Goal: Navigation & Orientation: Go to known website

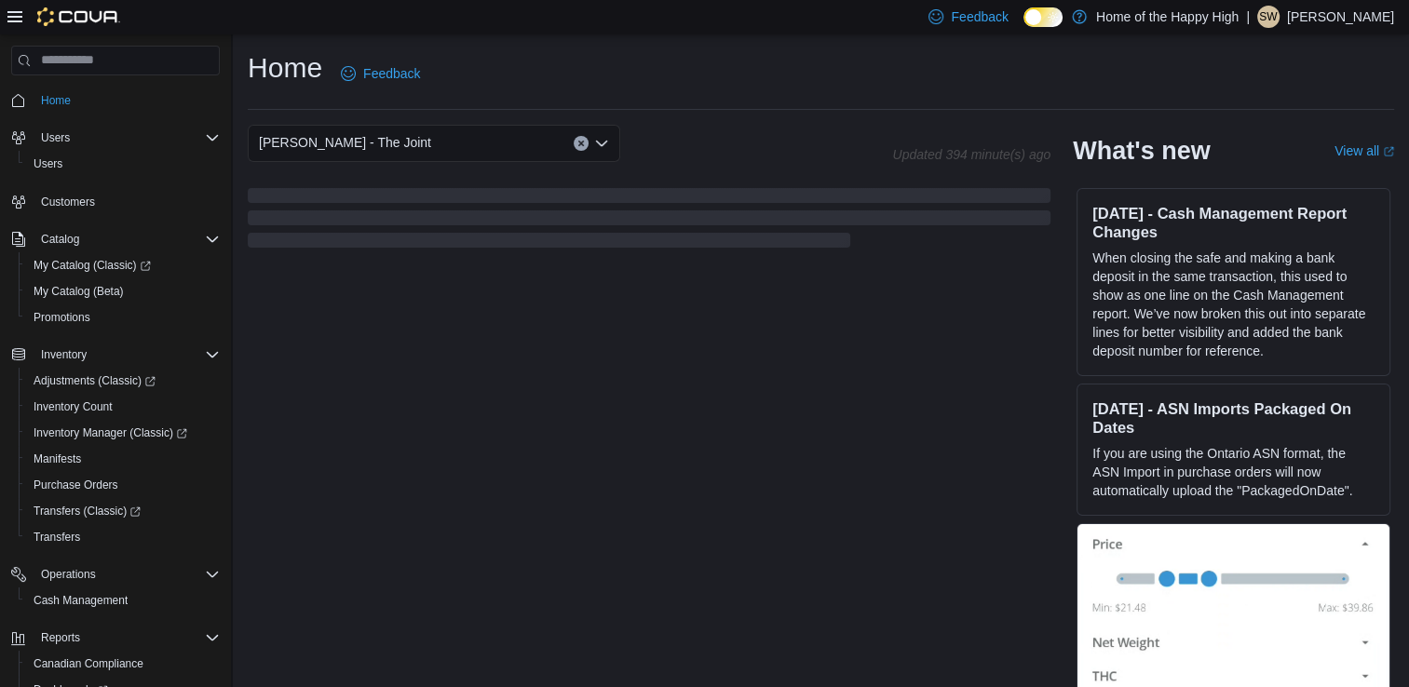
click at [1336, 24] on p "Shelby Wilkinson" at bounding box center [1340, 17] width 107 height 22
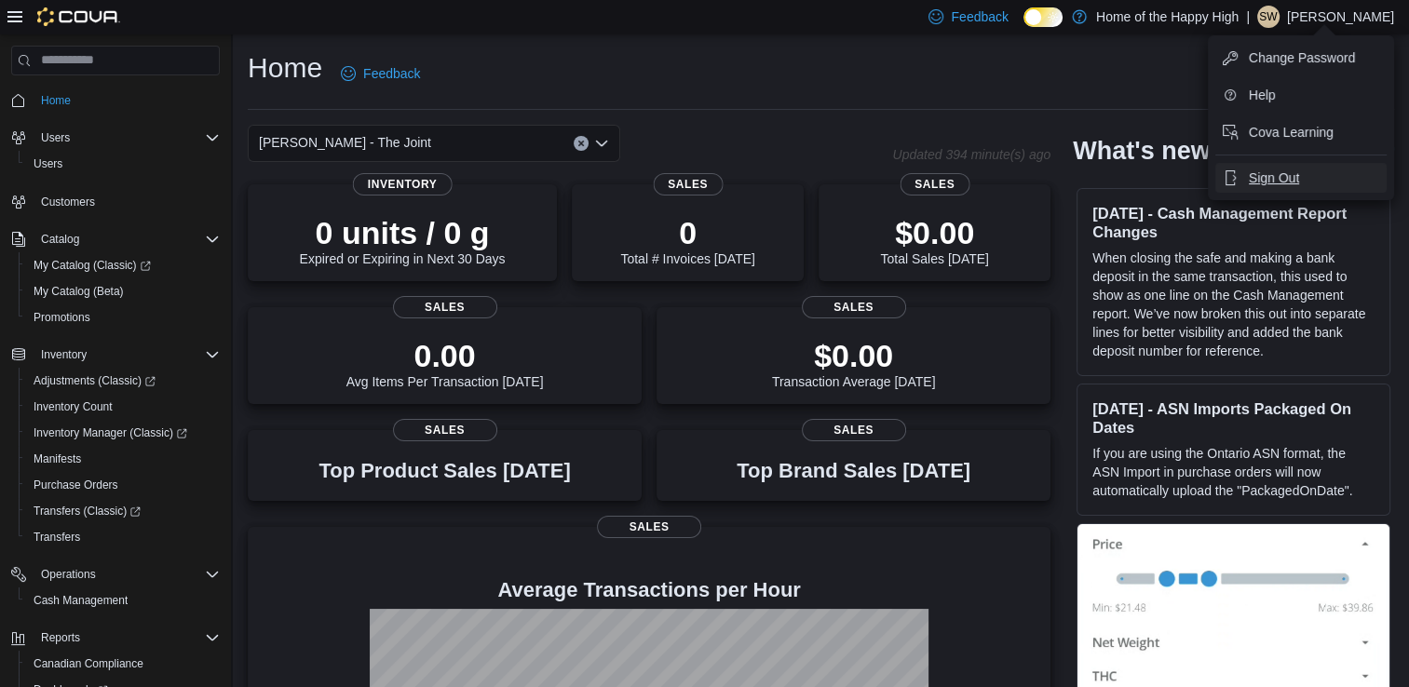
click at [1284, 182] on span "Sign Out" at bounding box center [1274, 178] width 50 height 19
